Goal: Communication & Community: Answer question/provide support

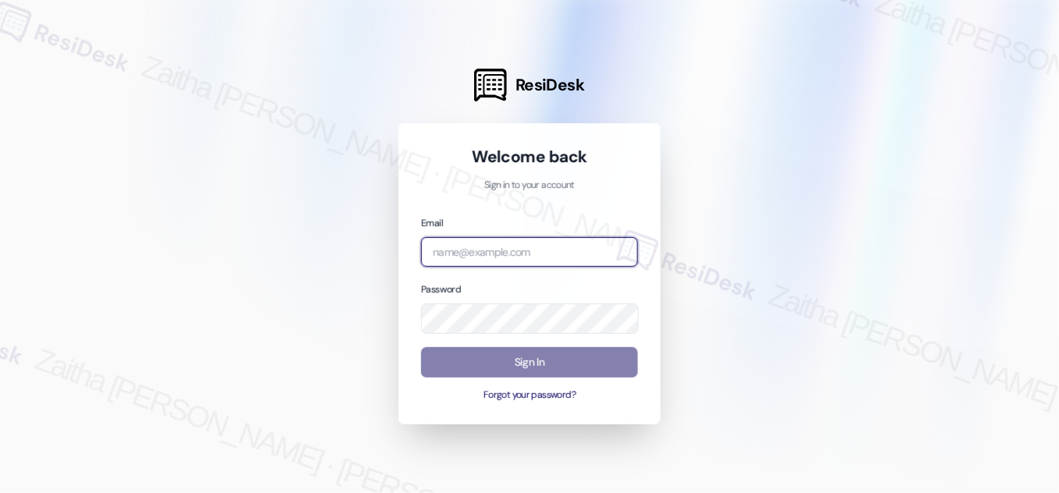
click at [468, 257] on input "email" at bounding box center [529, 252] width 217 height 30
click at [0, 492] on com-1password-button at bounding box center [0, 493] width 0 height 0
click at [487, 256] on input "derm" at bounding box center [529, 252] width 217 height 30
type input "[EMAIL_ADDRESS][PERSON_NAME][DOMAIN_NAME]"
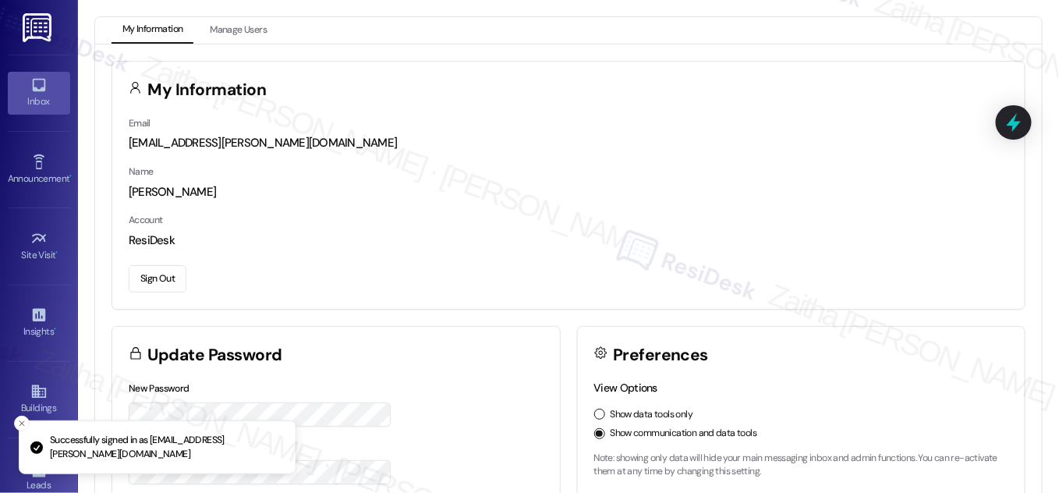
click at [35, 105] on div "Inbox" at bounding box center [39, 102] width 78 height 16
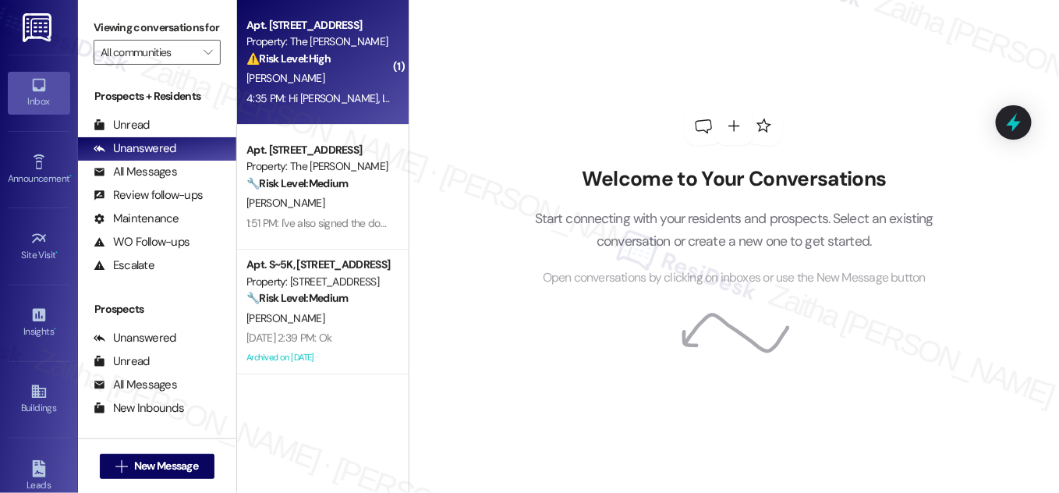
click at [357, 78] on div "[PERSON_NAME]" at bounding box center [318, 79] width 147 height 20
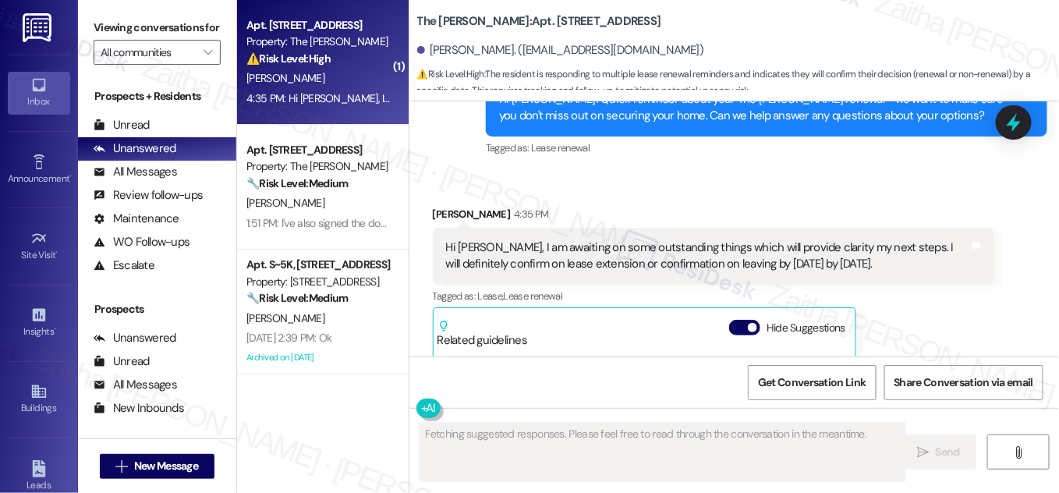
scroll to position [5893, 0]
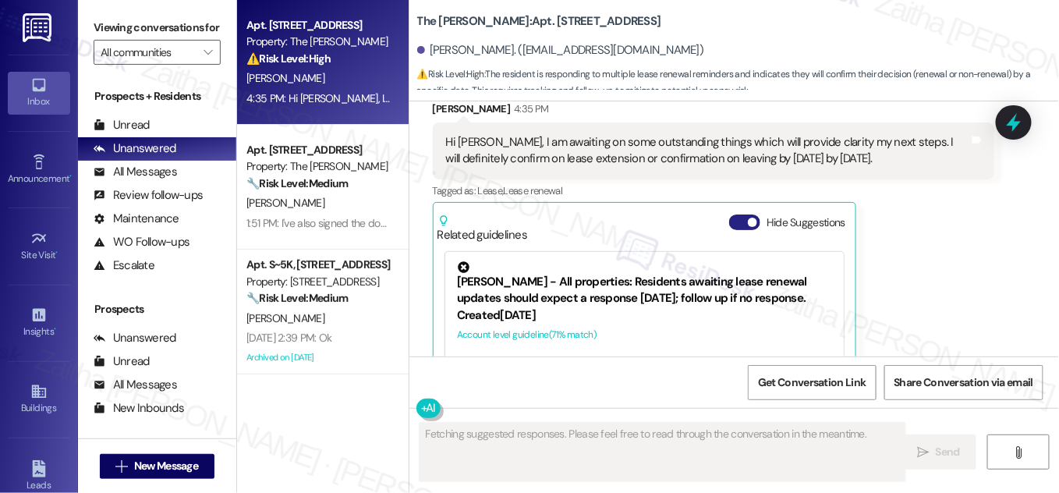
click at [734, 215] on button "Hide Suggestions" at bounding box center [744, 223] width 31 height 16
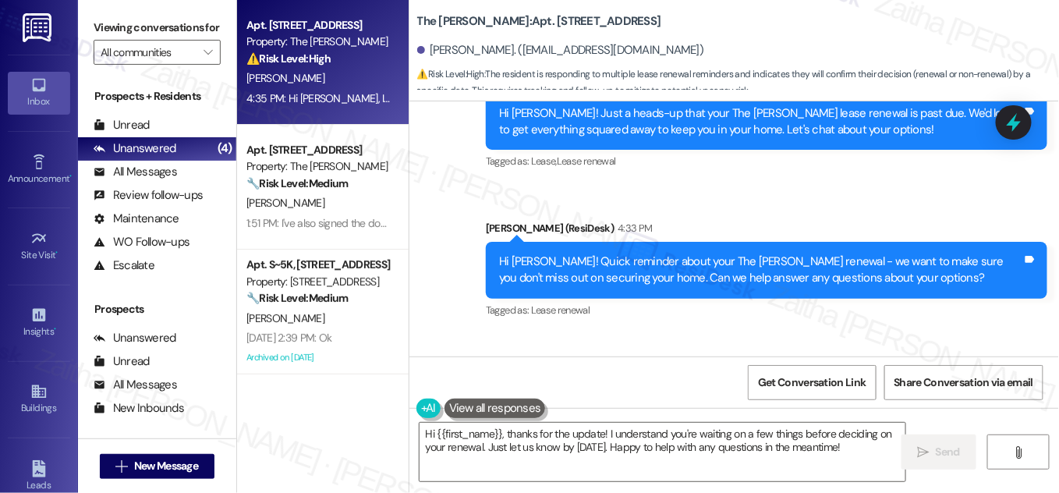
scroll to position [5696, 0]
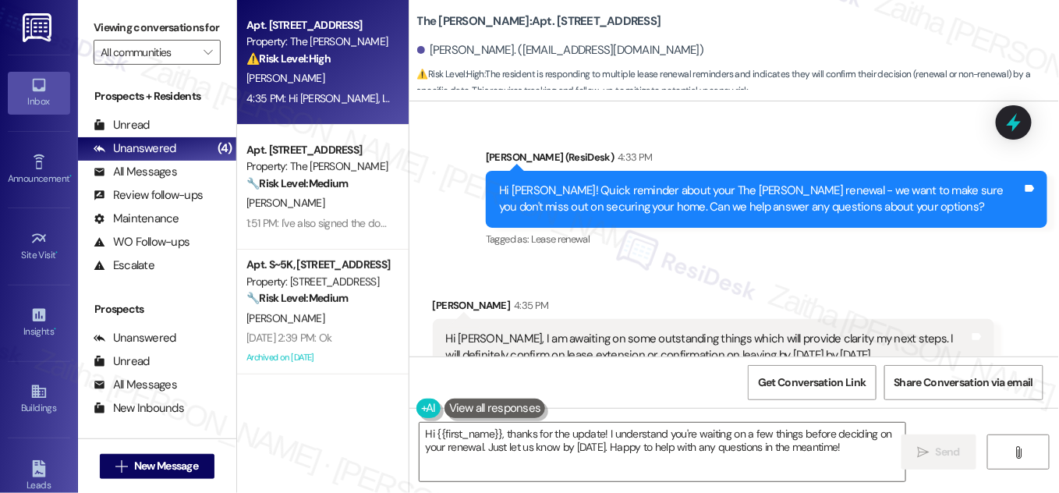
drag, startPoint x: 438, startPoint y: 234, endPoint x: 907, endPoint y: 254, distance: 470.1
click at [907, 319] on div "Hi [PERSON_NAME], I am awaiting on some outstanding things which will provide c…" at bounding box center [714, 347] width 562 height 57
copy div "Hi [PERSON_NAME], I am awaiting on some outstanding things which will provide c…"
click at [684, 262] on div "Received via SMS [PERSON_NAME] 4:35 PM Hi [PERSON_NAME], I am awaiting on some …" at bounding box center [735, 359] width 650 height 195
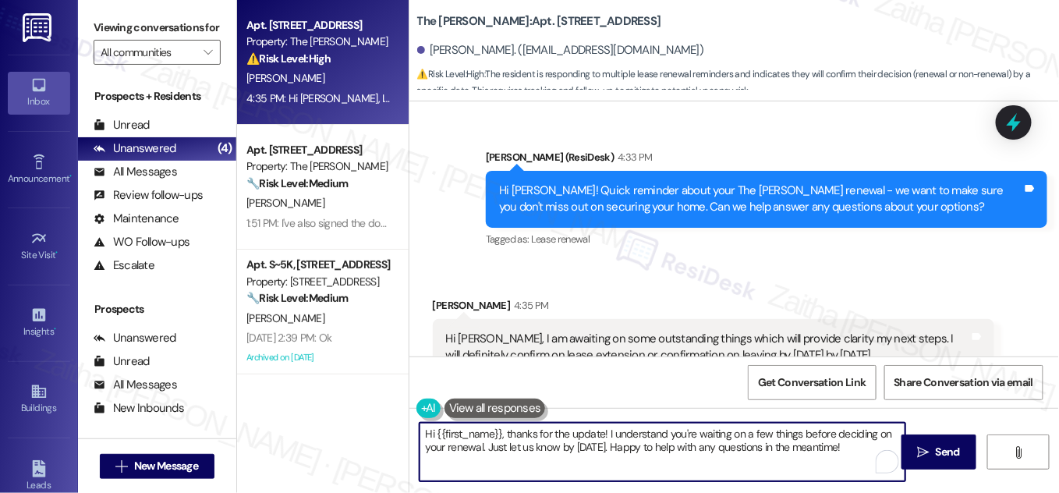
drag, startPoint x: 509, startPoint y: 430, endPoint x: 403, endPoint y: 435, distance: 106.2
click at [403, 435] on div "Apt. 25G, [STREET_ADDRESS] Property: The [PERSON_NAME] ⚠️ Risk Level: High The …" at bounding box center [648, 246] width 822 height 493
click at [522, 434] on textarea "Thanks for the update! I understand you're waiting on a few things before decid…" at bounding box center [663, 452] width 486 height 59
click at [443, 297] on div "[PERSON_NAME] 4:35 PM" at bounding box center [714, 308] width 562 height 22
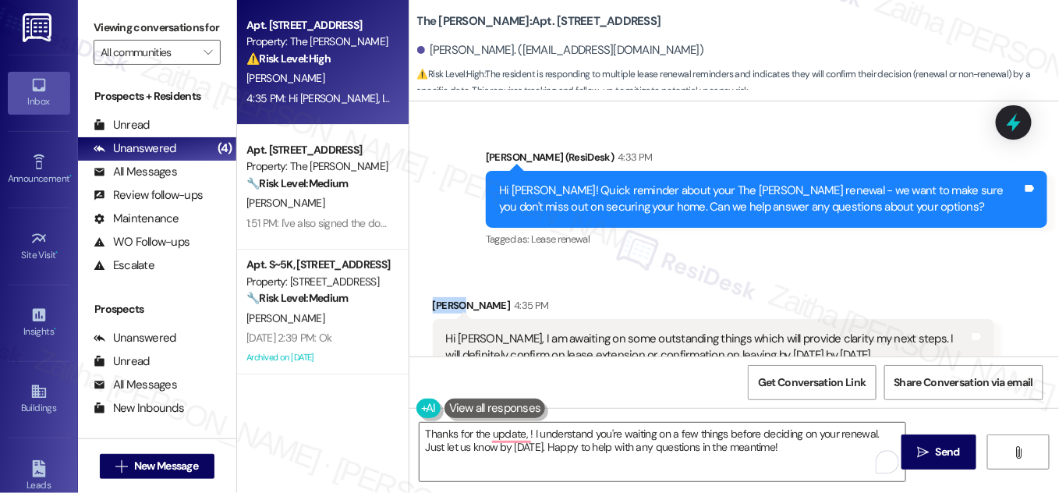
click at [443, 297] on div "[PERSON_NAME] 4:35 PM" at bounding box center [714, 308] width 562 height 22
copy div "Kunal"
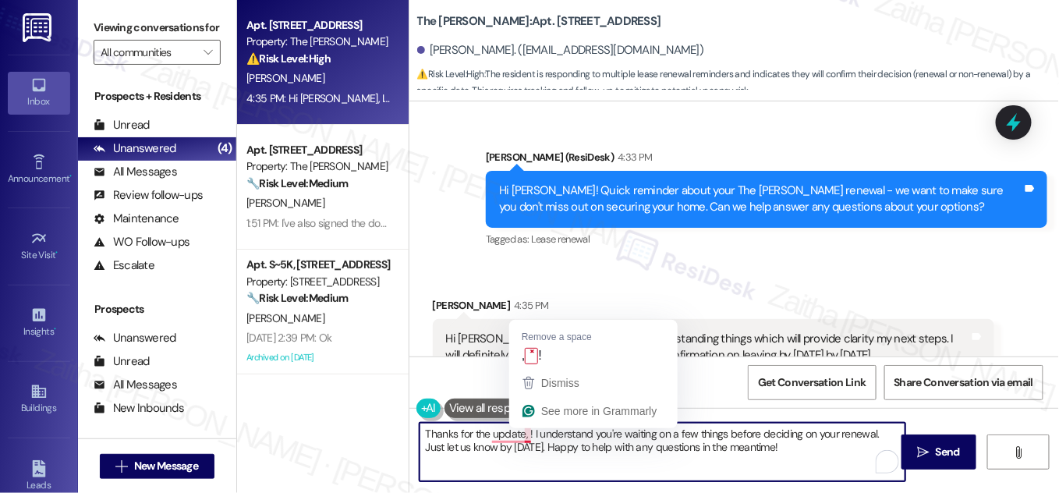
click at [523, 430] on textarea "Thanks for the update, ! I understand you're waiting on a few things before dec…" at bounding box center [663, 452] width 486 height 59
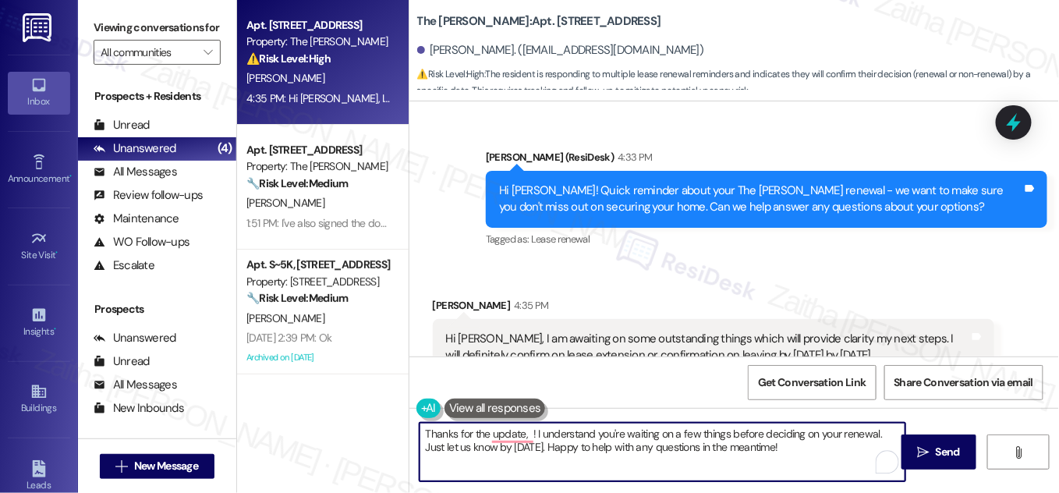
paste textarea "Kunal"
drag, startPoint x: 420, startPoint y: 446, endPoint x: 807, endPoint y: 461, distance: 388.0
click at [807, 461] on textarea "Thanks for the update, [PERSON_NAME]! I understand you're waiting on a few thin…" at bounding box center [663, 452] width 486 height 59
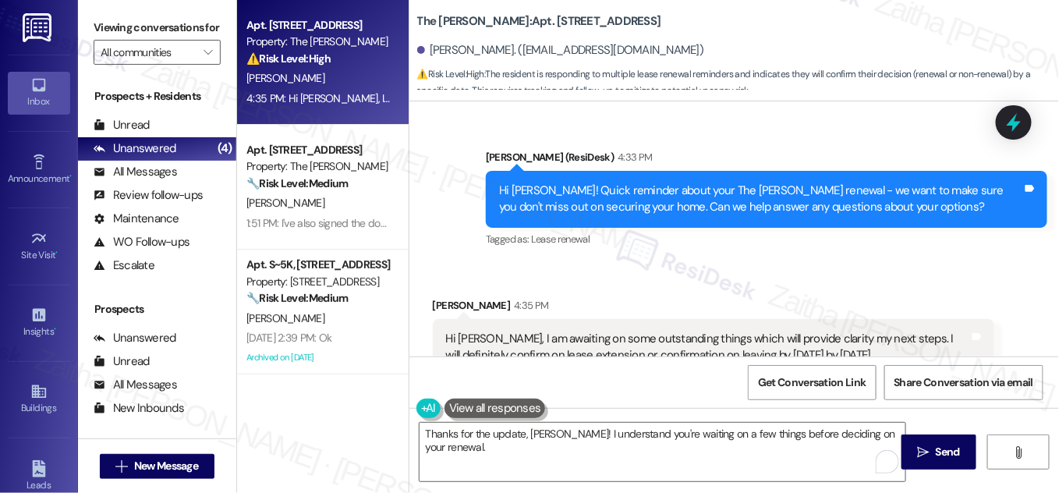
drag, startPoint x: 429, startPoint y: 231, endPoint x: 915, endPoint y: 266, distance: 487.3
click at [915, 319] on div "Hi [PERSON_NAME], I am awaiting on some outstanding things which will provide c…" at bounding box center [714, 347] width 562 height 57
copy div "Hi [PERSON_NAME], I am awaiting on some outstanding things which will provide c…"
click at [672, 161] on div "Sent via SMS [PERSON_NAME] (ResiDesk) 4:33 PM Hi [PERSON_NAME]! Quick reminder …" at bounding box center [766, 199] width 585 height 125
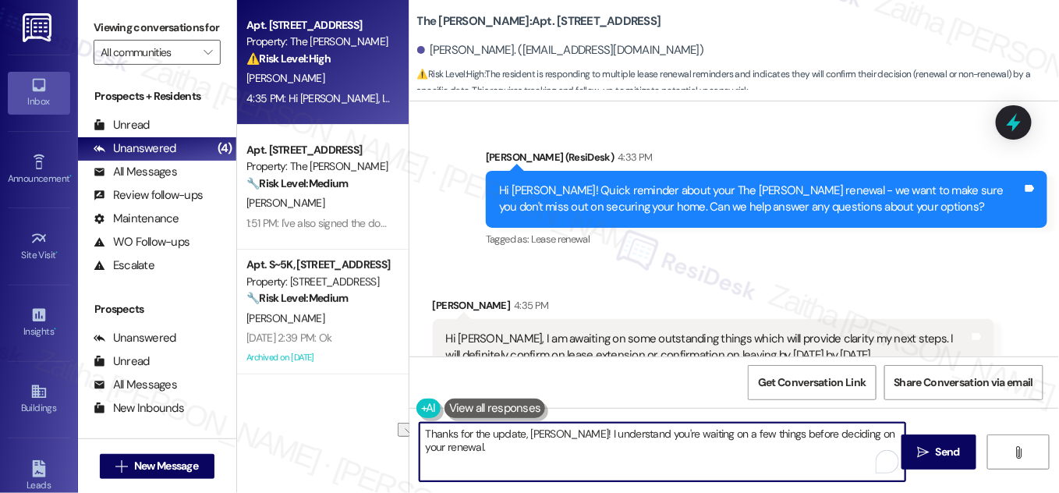
drag, startPoint x: 553, startPoint y: 433, endPoint x: 899, endPoint y: 416, distance: 346.0
click at [899, 416] on div "Thanks for the update, [PERSON_NAME]! I understand you're waiting on a few thin…" at bounding box center [735, 466] width 650 height 117
type textarea "Thanks for the update, [PERSON_NAME]!"
drag, startPoint x: 484, startPoint y: 434, endPoint x: 372, endPoint y: 436, distance: 112.4
click at [372, 436] on div "Apt. 25G, [STREET_ADDRESS] Property: The [PERSON_NAME] ⚠️ Risk Level: High The …" at bounding box center [648, 246] width 822 height 493
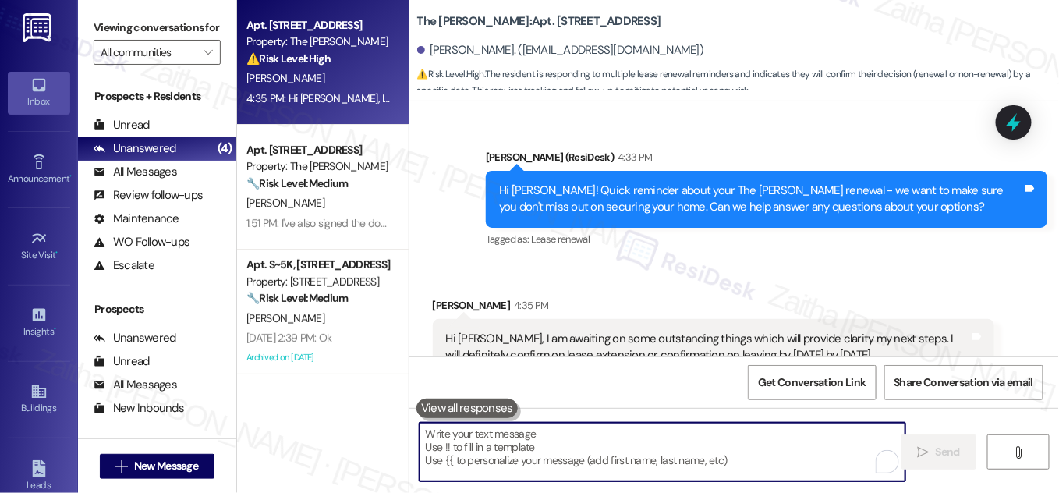
paste textarea "I appreciate you keeping us informed. Once you’ve made your decision, please be…"
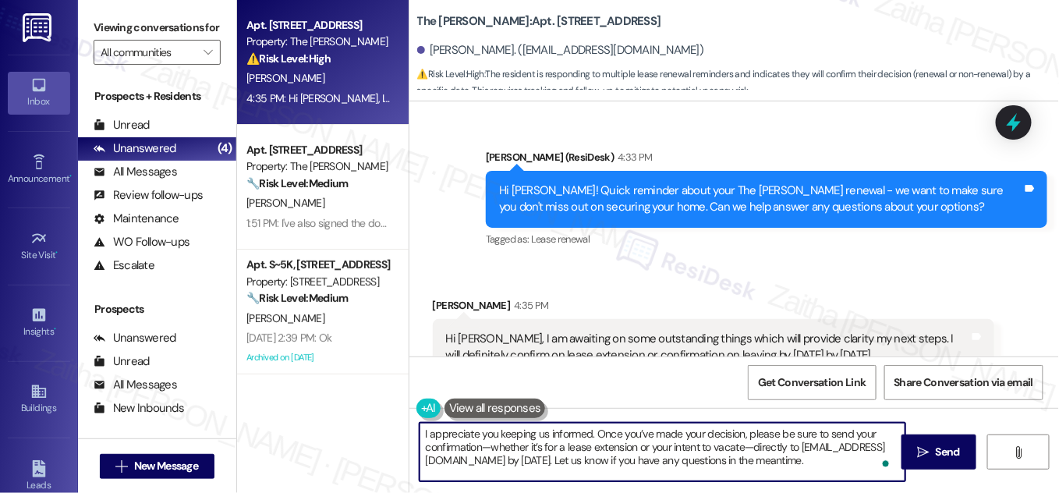
click at [439, 297] on div "[PERSON_NAME] 4:35 PM" at bounding box center [714, 308] width 562 height 22
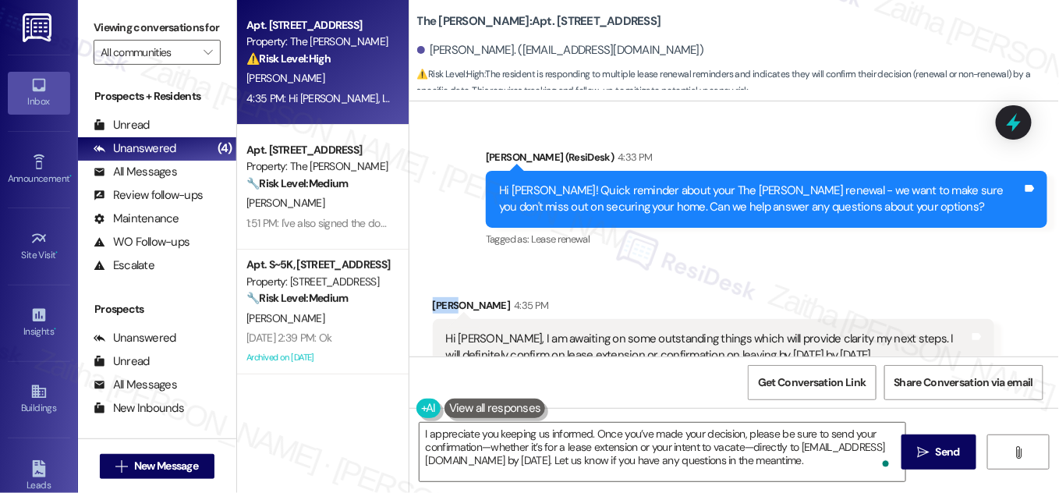
click at [439, 297] on div "[PERSON_NAME] 4:35 PM" at bounding box center [714, 308] width 562 height 22
copy div "Kunal"
click at [587, 434] on textarea "I appreciate you keeping us informed. Once you’ve made your decision, please be…" at bounding box center [663, 452] width 486 height 59
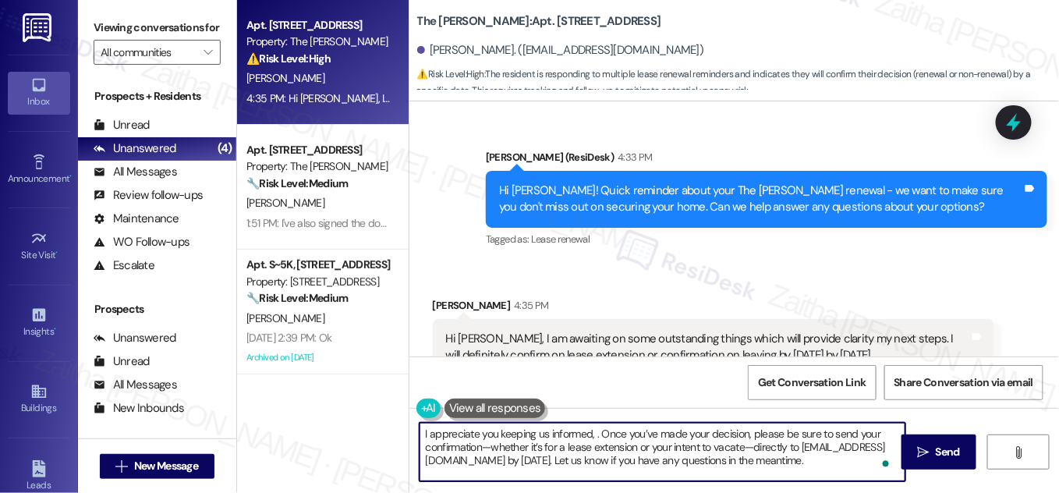
paste textarea "Kunal"
click at [520, 471] on textarea "I appreciate you keeping us informed, [PERSON_NAME]. Once you’ve made your deci…" at bounding box center [663, 452] width 486 height 59
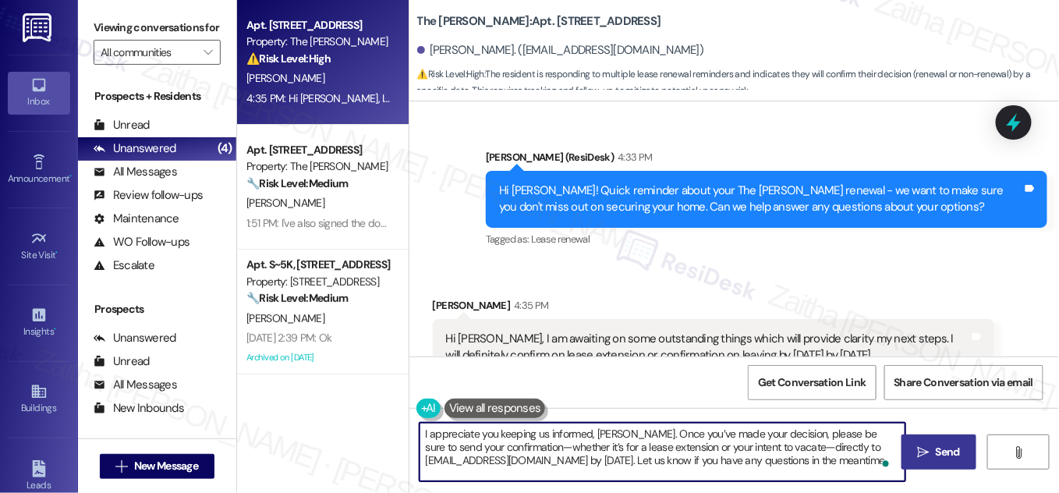
type textarea "I appreciate you keeping us informed, [PERSON_NAME]. Once you’ve made your deci…"
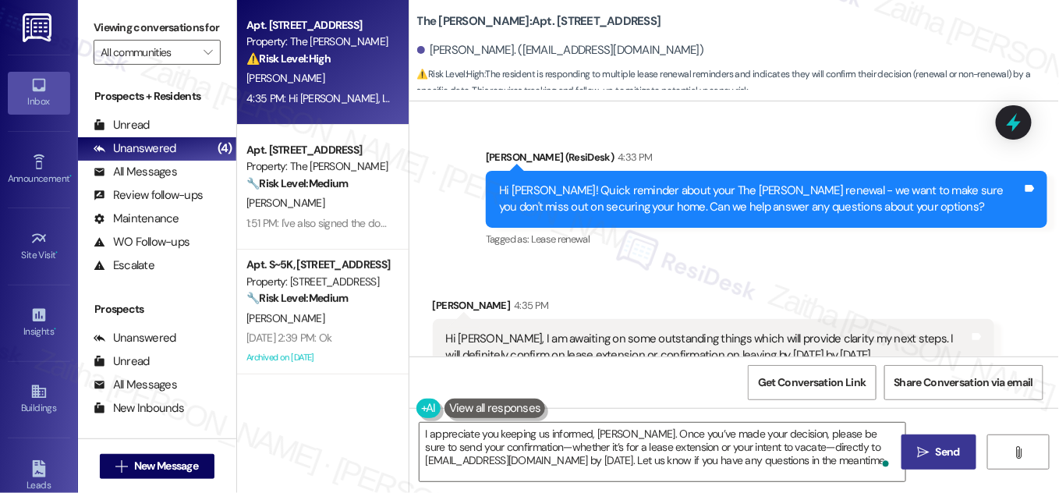
click at [934, 450] on span "Send" at bounding box center [948, 452] width 30 height 16
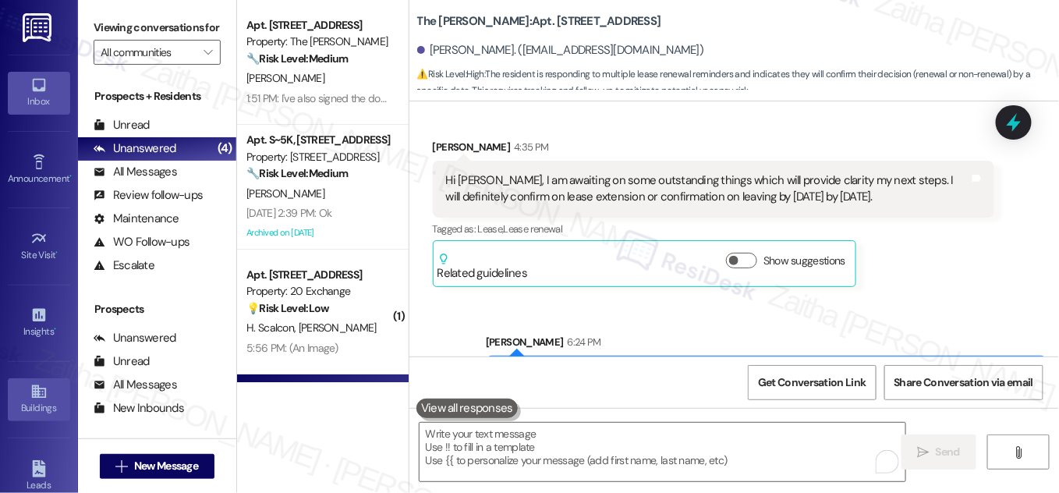
scroll to position [245, 0]
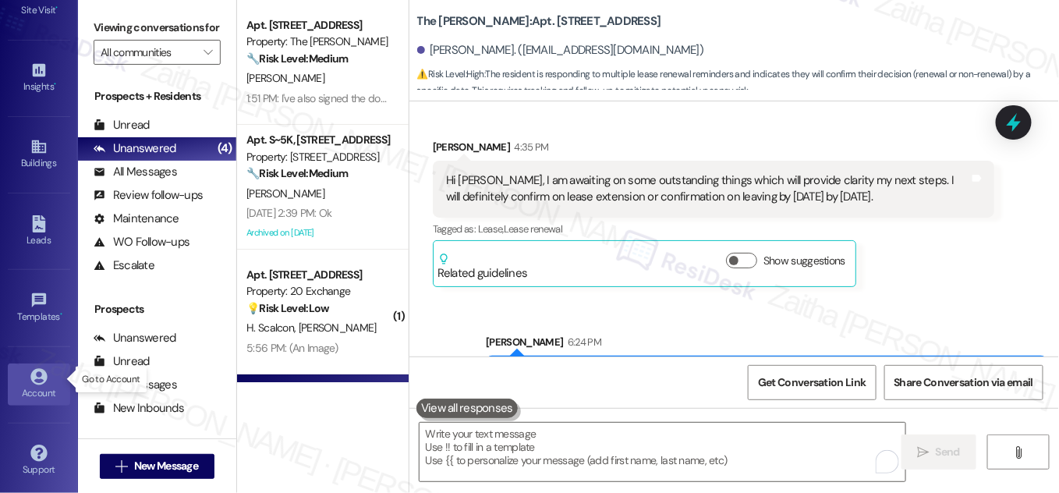
click at [47, 385] on div "Account" at bounding box center [39, 393] width 78 height 16
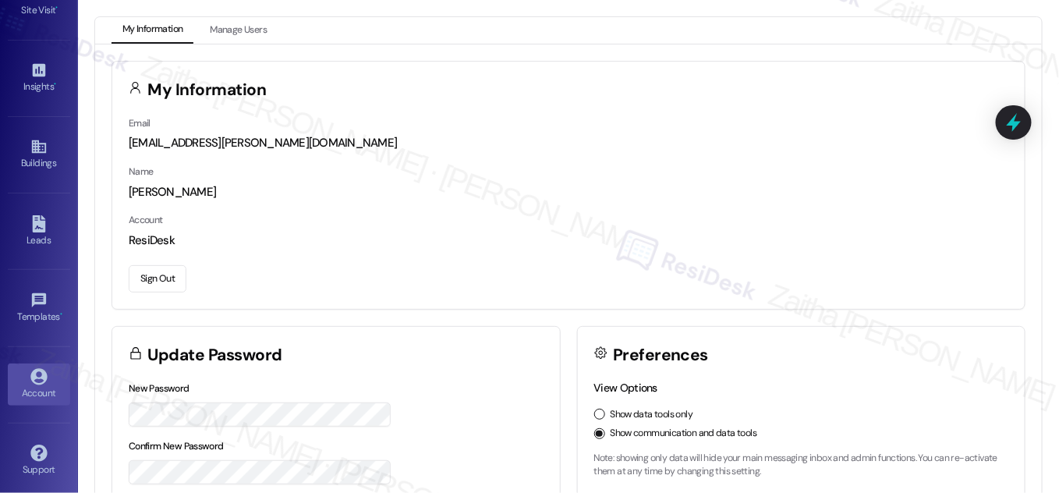
click at [158, 275] on button "Sign Out" at bounding box center [158, 278] width 58 height 27
